Goal: Task Accomplishment & Management: Manage account settings

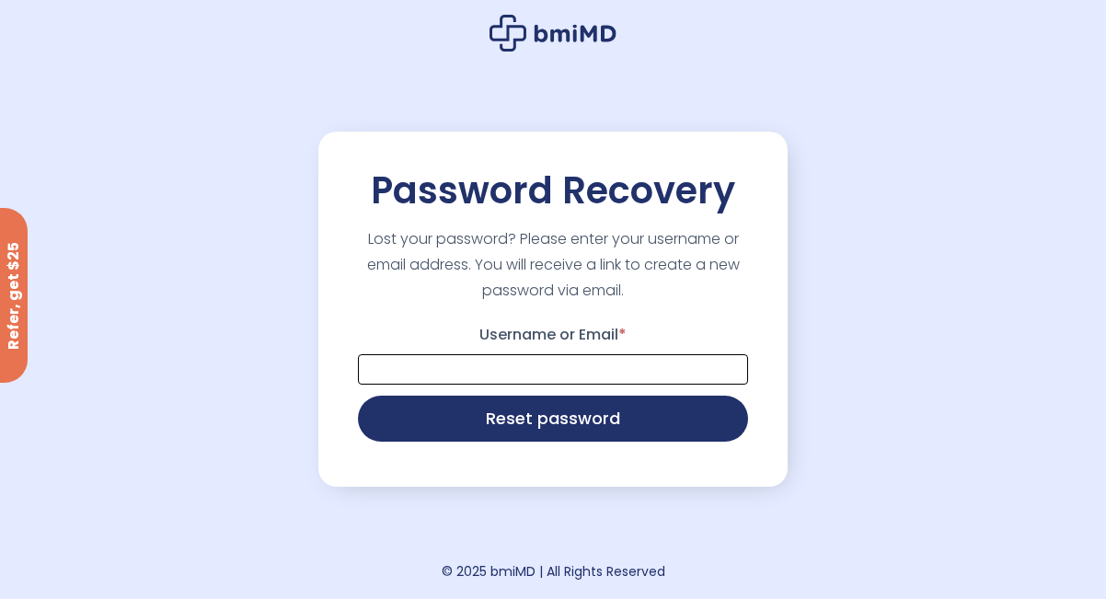
click at [515, 375] on input "Username or Email *" at bounding box center [553, 369] width 390 height 30
type input "**********"
click at [570, 445] on p "Reset password" at bounding box center [553, 419] width 396 height 52
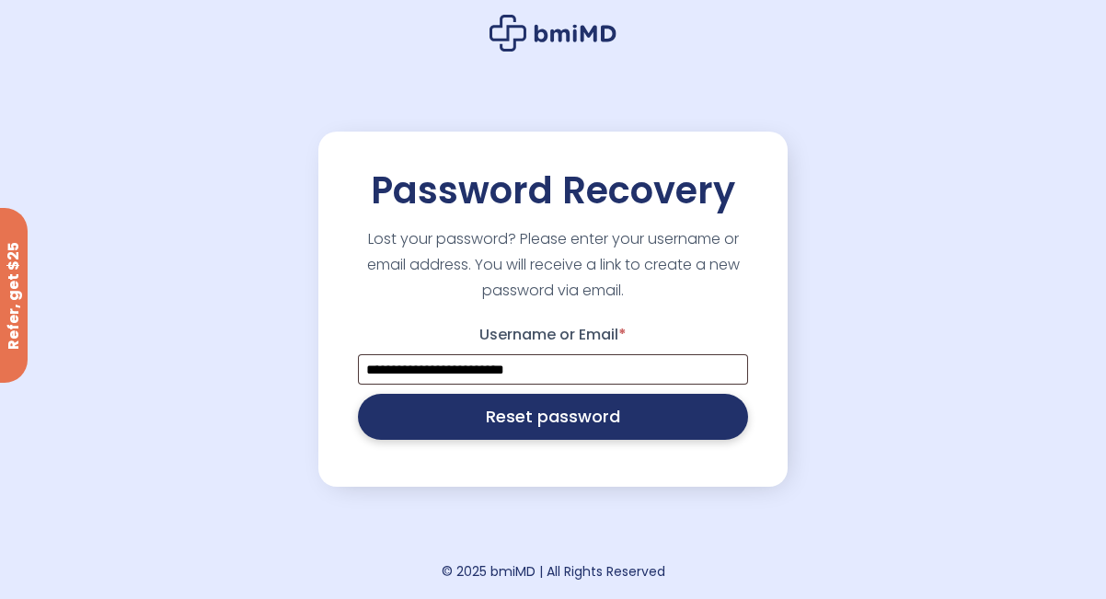
click at [569, 423] on button "Reset password" at bounding box center [553, 417] width 390 height 46
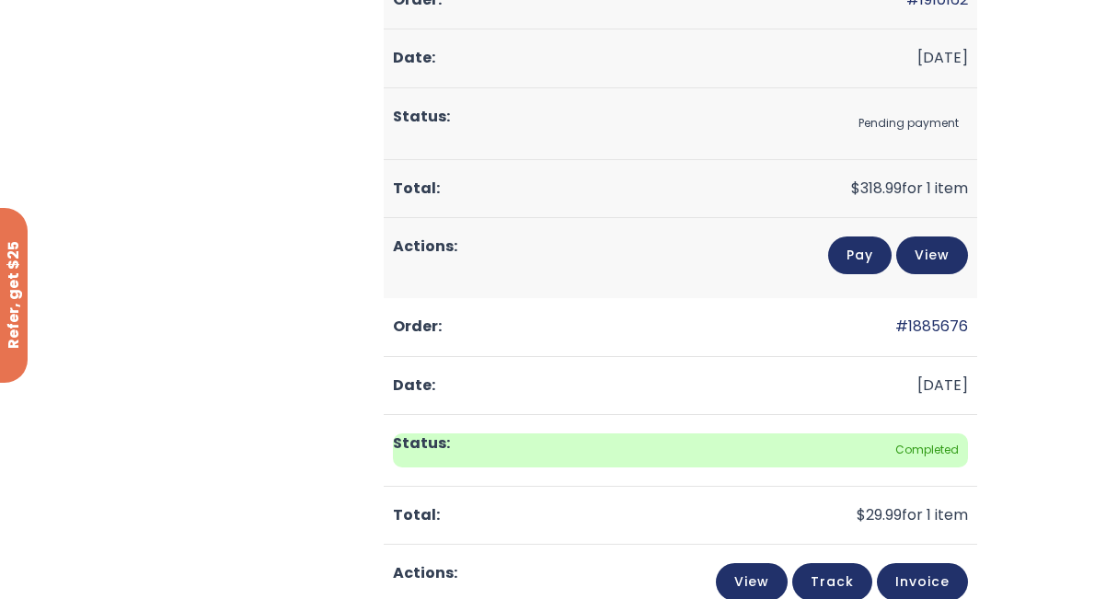
scroll to position [559, 0]
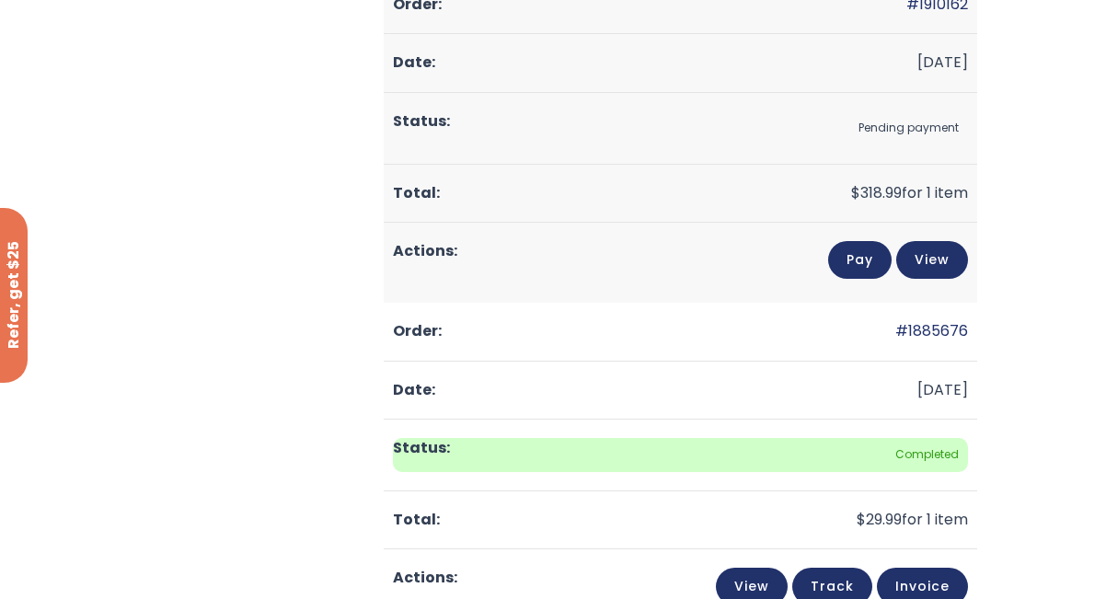
click at [859, 264] on link "Pay" at bounding box center [860, 260] width 64 height 38
